Goal: Navigation & Orientation: Find specific page/section

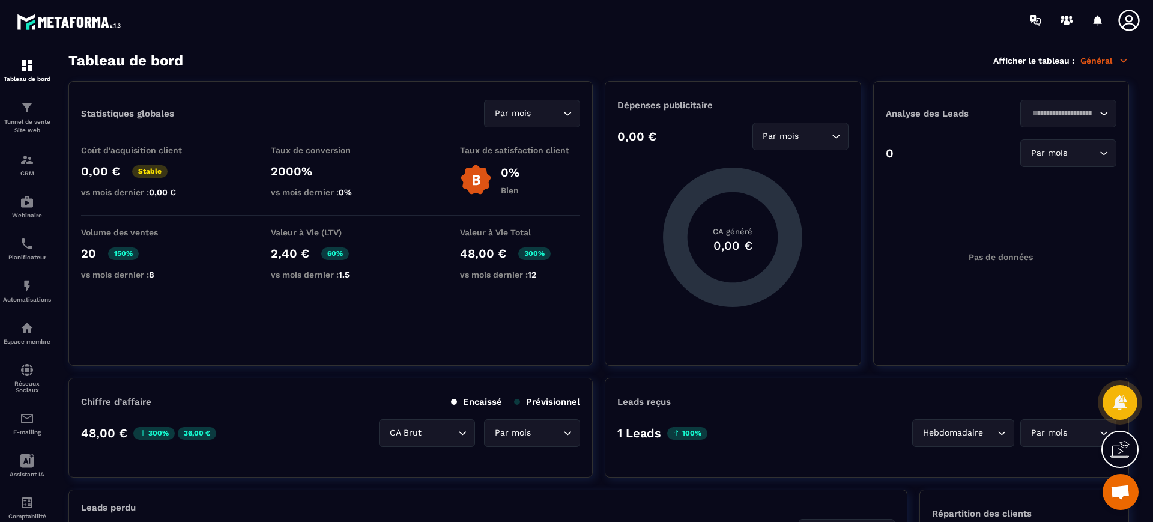
click at [39, 159] on div "CRM" at bounding box center [27, 165] width 48 height 24
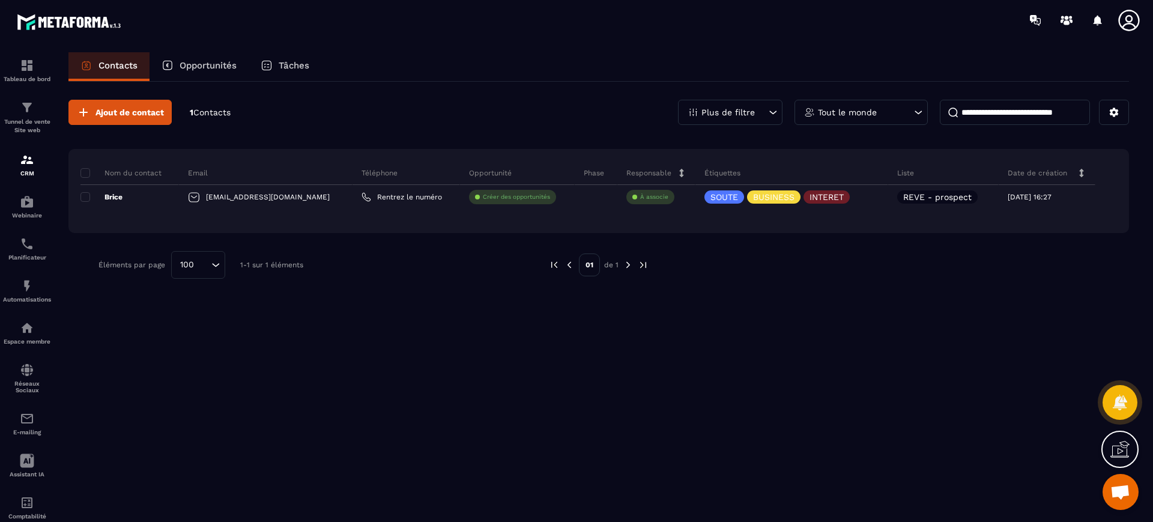
click at [465, 444] on div "Ajout de contact 1 Contacts Plus de filtre Tout le monde Nom du contact Email T…" at bounding box center [598, 301] width 1061 height 438
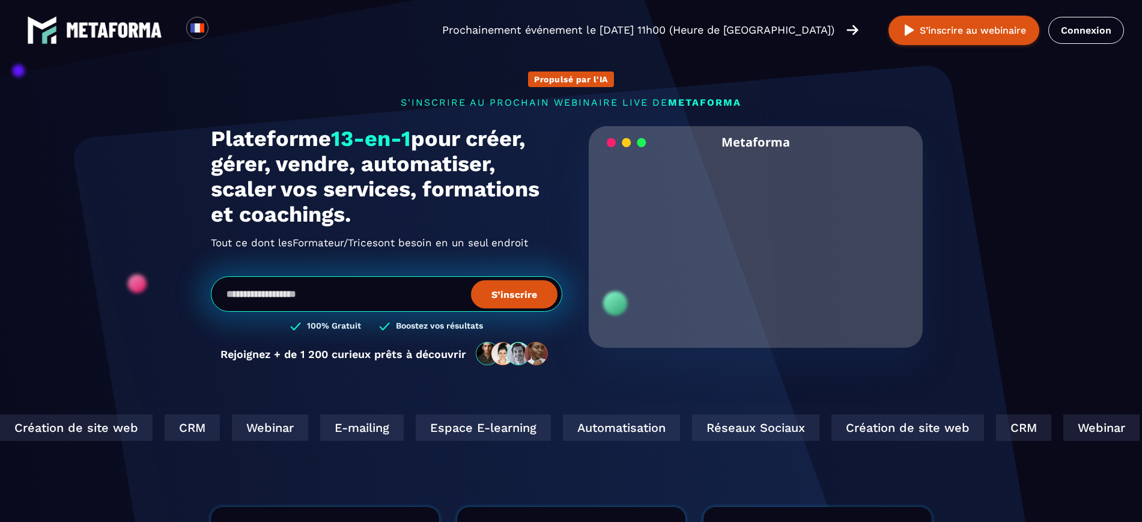
click at [1090, 37] on link "Connexion" at bounding box center [1086, 30] width 76 height 27
